Goal: Task Accomplishment & Management: Use online tool/utility

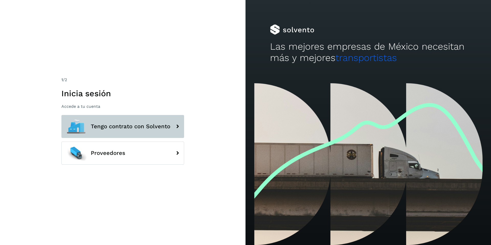
click at [127, 124] on span "Tengo contrato con Solvento" at bounding box center [130, 126] width 79 height 6
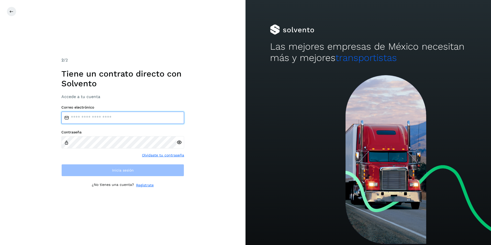
type input "**********"
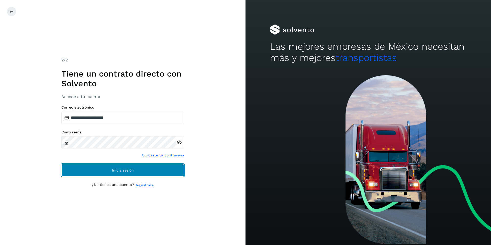
click at [100, 169] on button "Inicia sesión" at bounding box center [122, 170] width 123 height 12
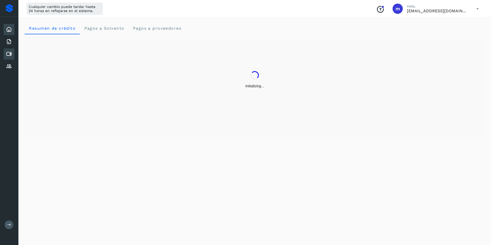
click at [8, 53] on icon at bounding box center [9, 54] width 6 height 6
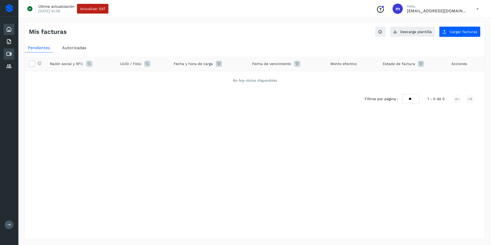
click at [8, 31] on icon at bounding box center [9, 29] width 6 height 6
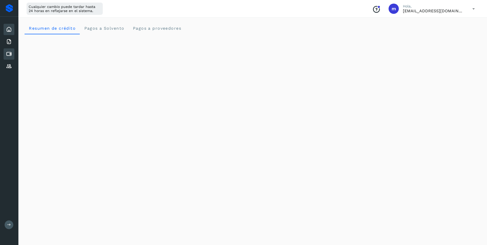
click at [10, 54] on icon at bounding box center [9, 54] width 6 height 6
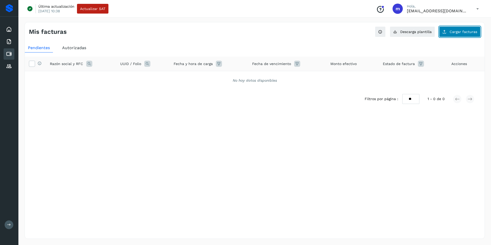
click at [458, 32] on span "Cargar facturas" at bounding box center [463, 32] width 28 height 4
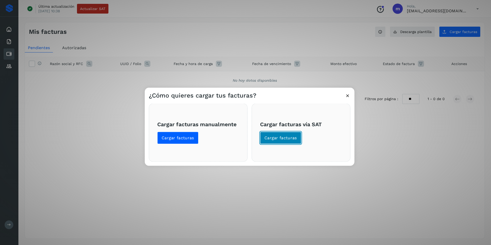
click at [274, 137] on span "Cargar facturas" at bounding box center [280, 138] width 32 height 6
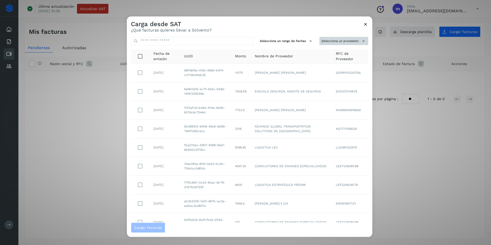
click at [355, 40] on button "Selecciona un proveedor" at bounding box center [343, 41] width 49 height 8
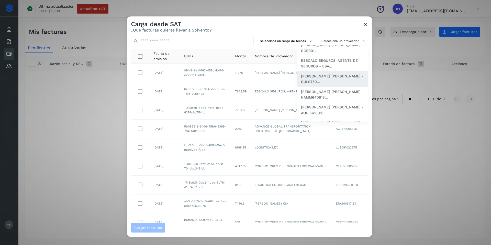
scroll to position [26, 0]
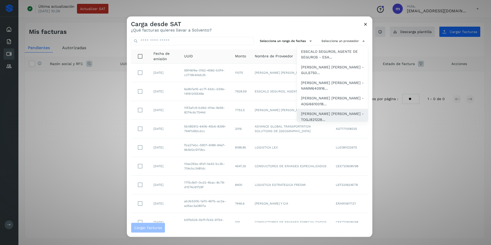
click at [312, 114] on span "[PERSON_NAME] [PERSON_NAME] - TOGJ821228..." at bounding box center [332, 116] width 63 height 11
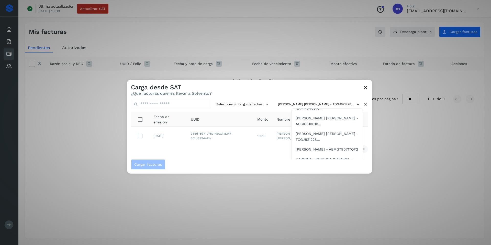
scroll to position [77, 0]
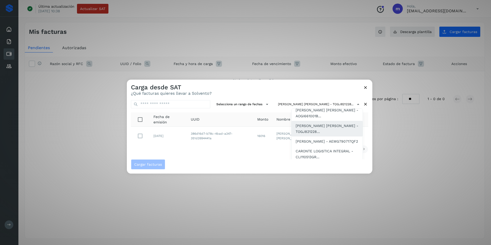
click at [311, 129] on span "[PERSON_NAME] [PERSON_NAME] - TOGJ821228..." at bounding box center [326, 128] width 63 height 11
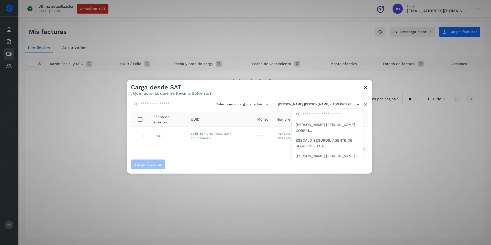
click at [260, 90] on div at bounding box center [372, 201] width 491 height 245
